Goal: Information Seeking & Learning: Learn about a topic

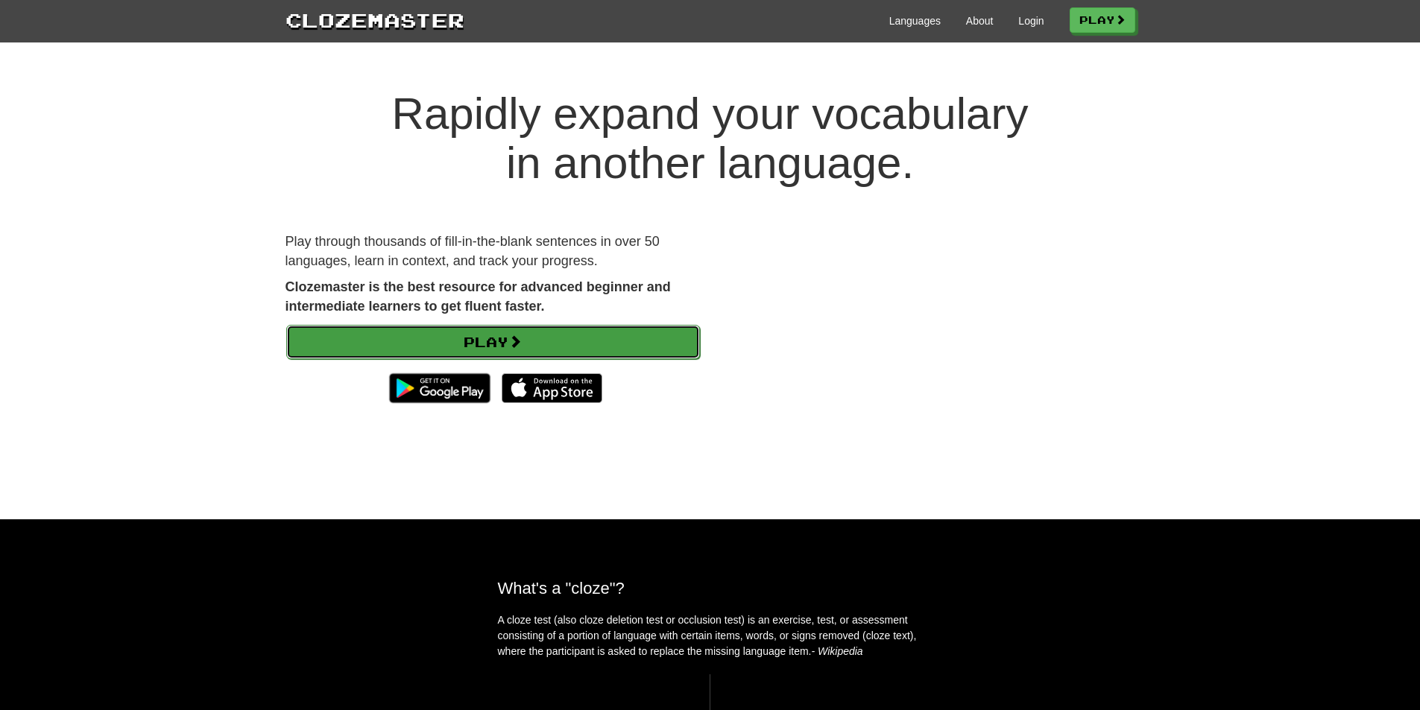
click at [522, 348] on span at bounding box center [514, 341] width 13 height 13
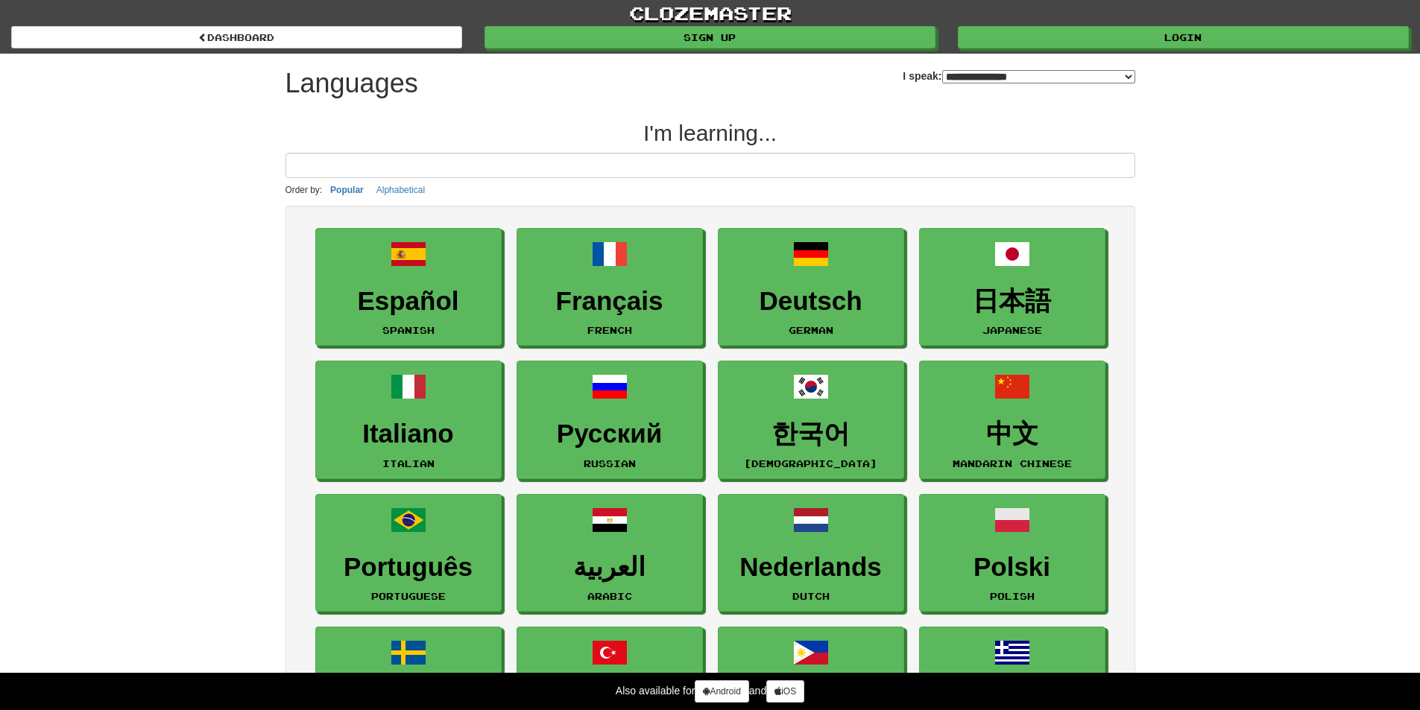
select select "*******"
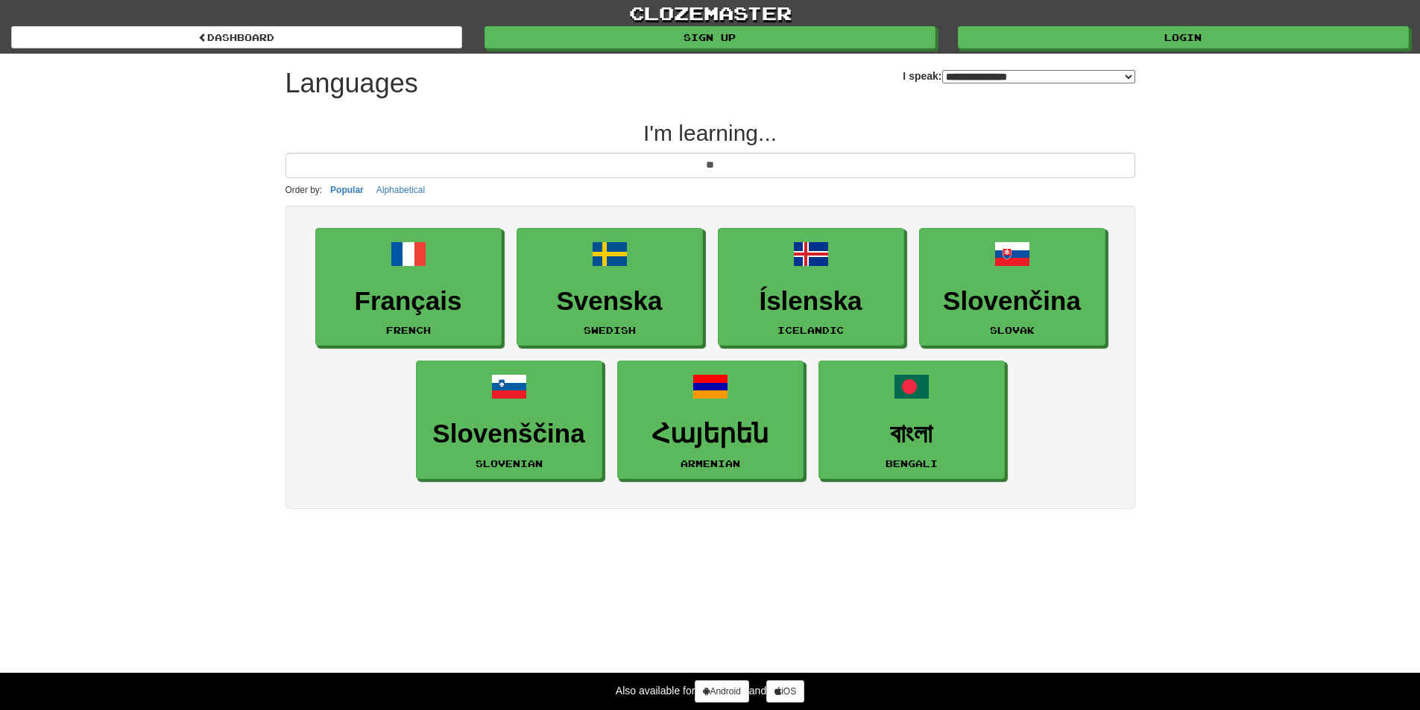
type input "*"
